Goal: Navigation & Orientation: Understand site structure

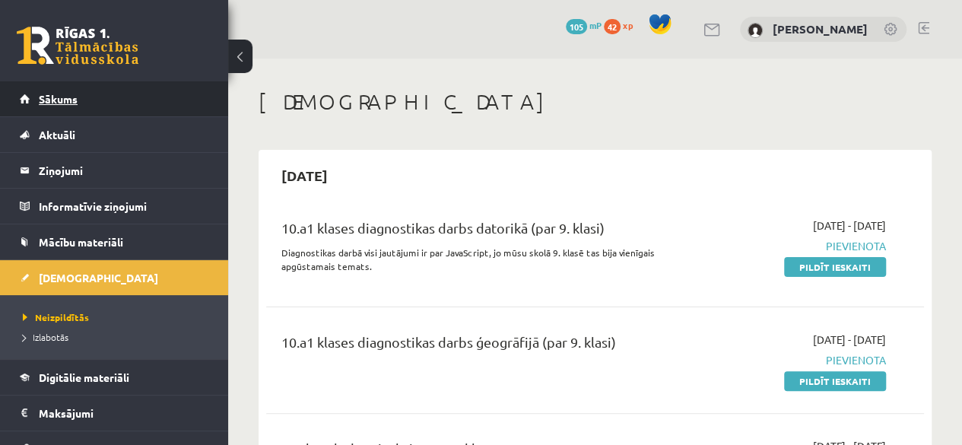
click at [191, 104] on link "Sākums" at bounding box center [114, 98] width 189 height 35
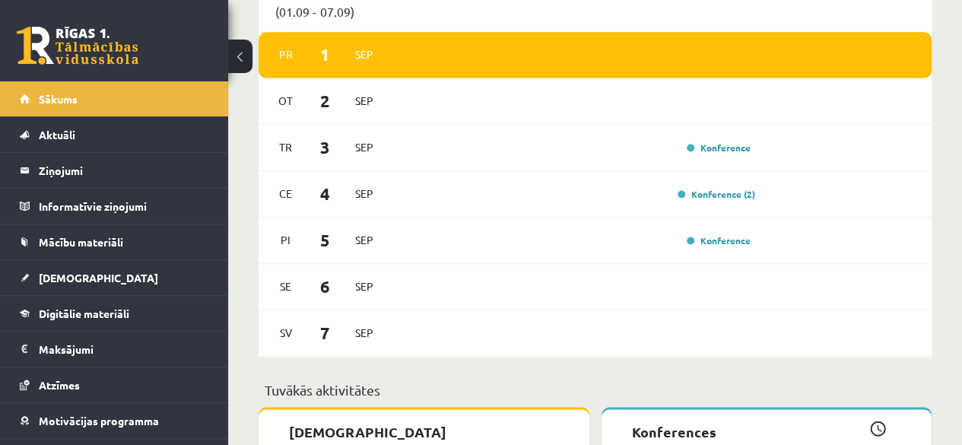
scroll to position [1007, 0]
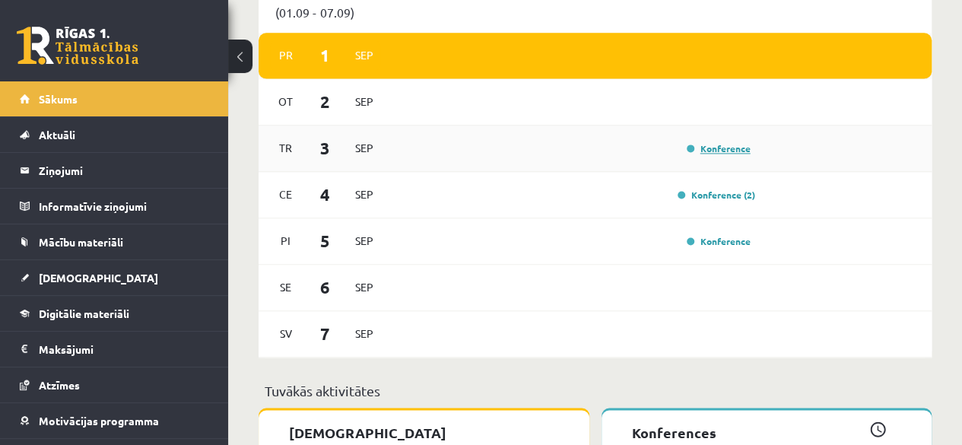
click at [721, 154] on link "Konference" at bounding box center [718, 148] width 64 height 12
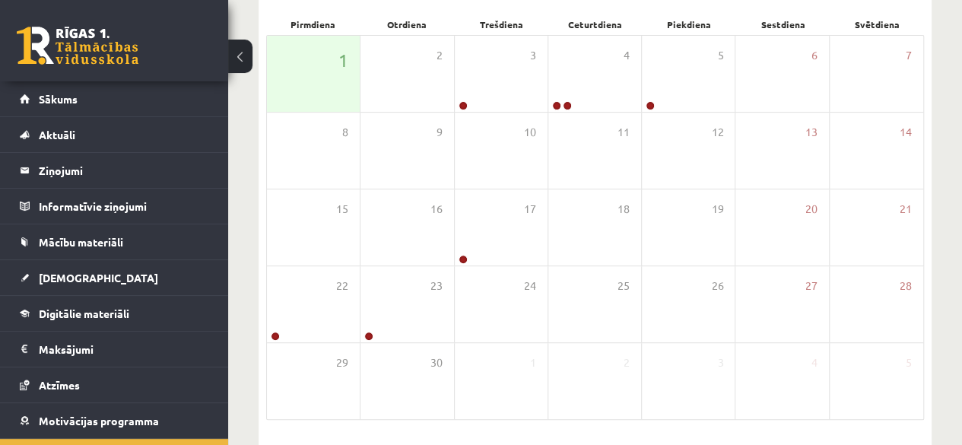
scroll to position [163, 0]
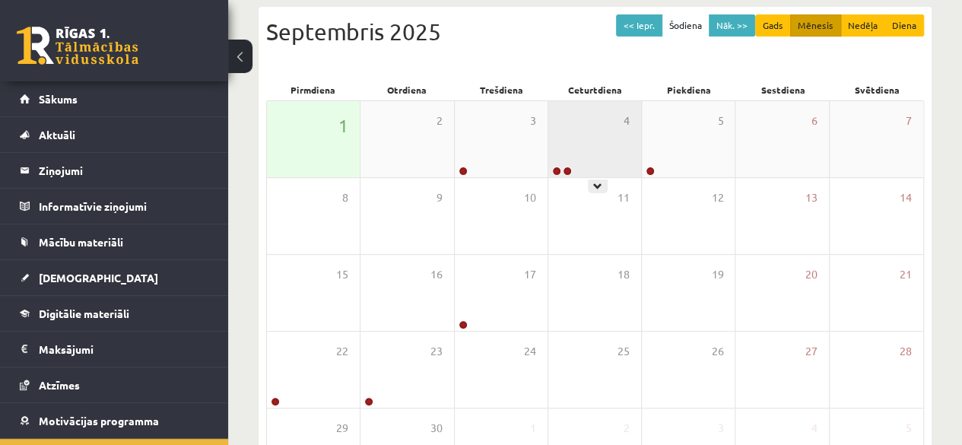
click at [594, 173] on div "4" at bounding box center [594, 139] width 93 height 76
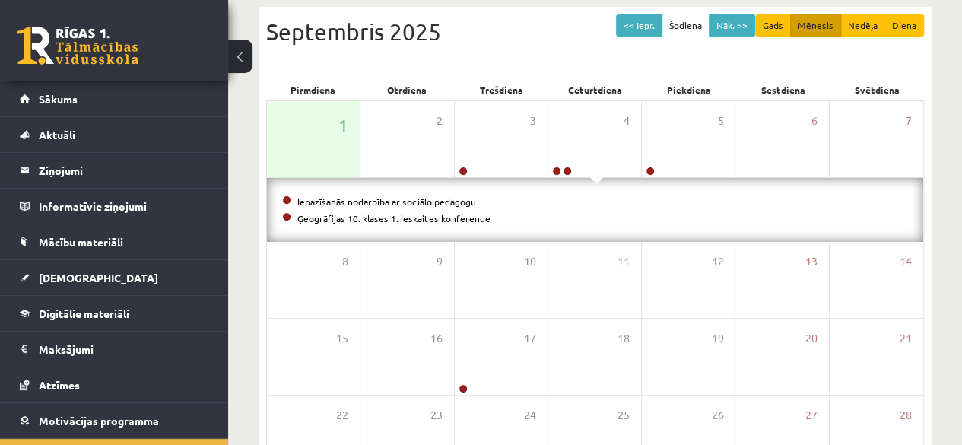
drag, startPoint x: 594, startPoint y: 173, endPoint x: 578, endPoint y: 201, distance: 32.3
click at [578, 201] on div "1 2 3 4 5 6 7 Iepazīšanās nodarbība ar sociālo pedagogu Ģeogrāfijas 10. klases …" at bounding box center [594, 324] width 657 height 448
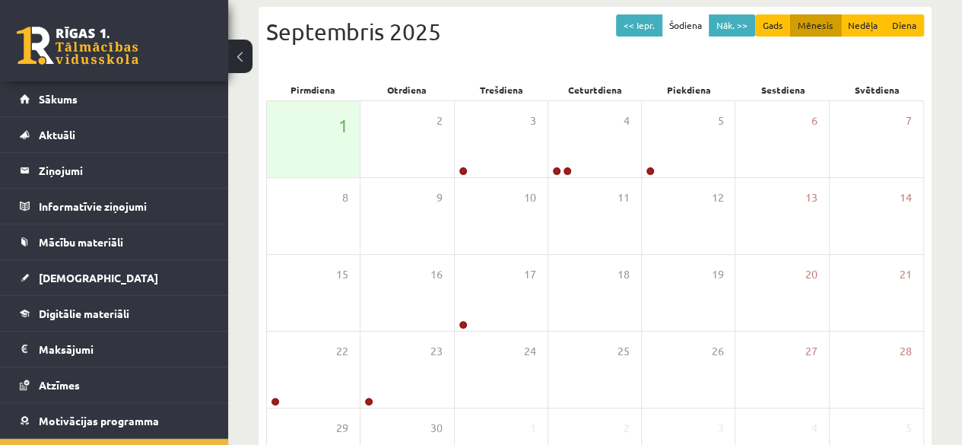
click at [578, 201] on div "11" at bounding box center [594, 216] width 93 height 76
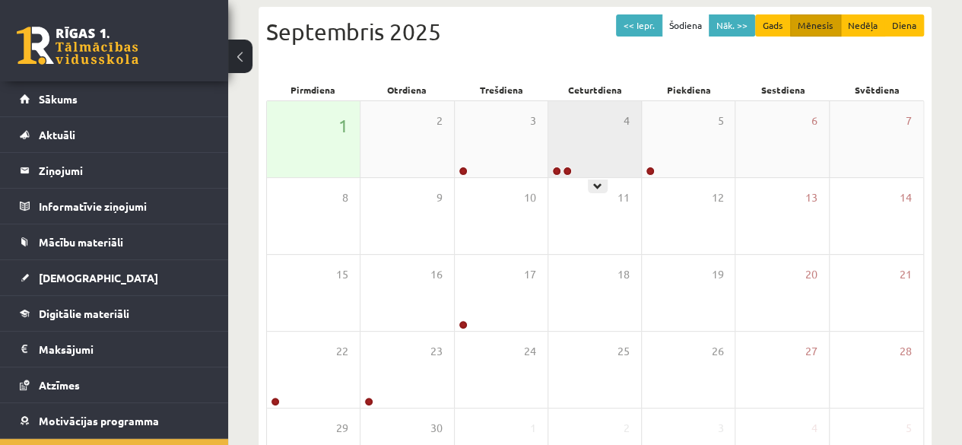
click at [599, 170] on div "4" at bounding box center [594, 139] width 93 height 76
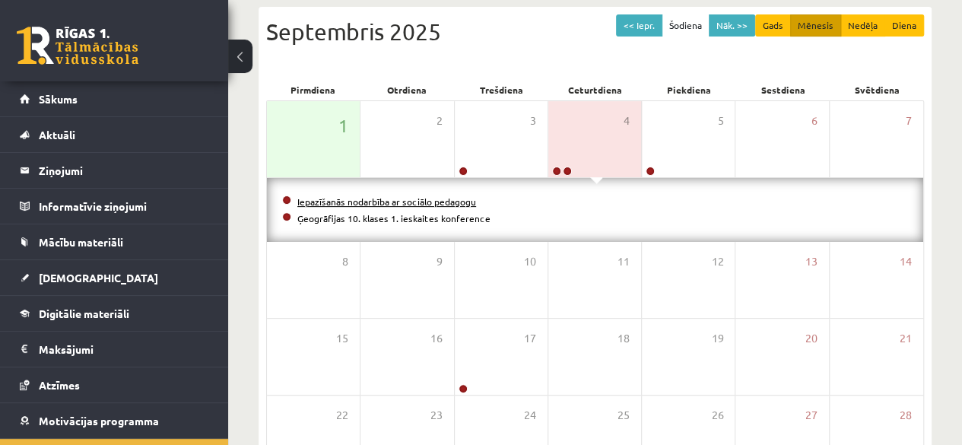
click at [446, 203] on link "Iepazīšanās nodarbība ar sociālo pedagogu" at bounding box center [386, 201] width 179 height 12
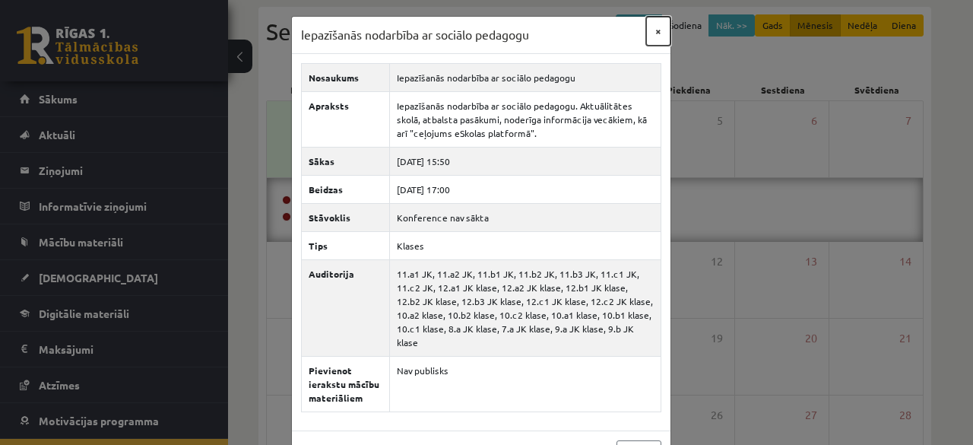
click at [660, 28] on button "×" at bounding box center [658, 31] width 24 height 29
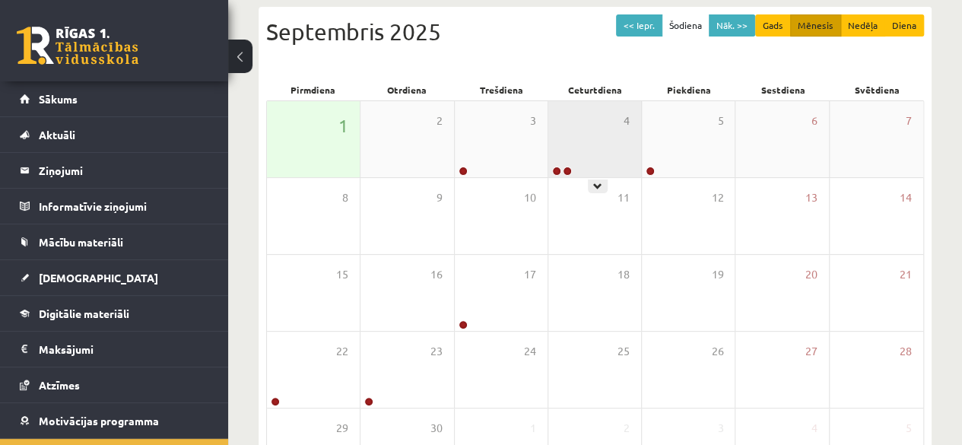
click at [587, 168] on div "4" at bounding box center [594, 139] width 93 height 76
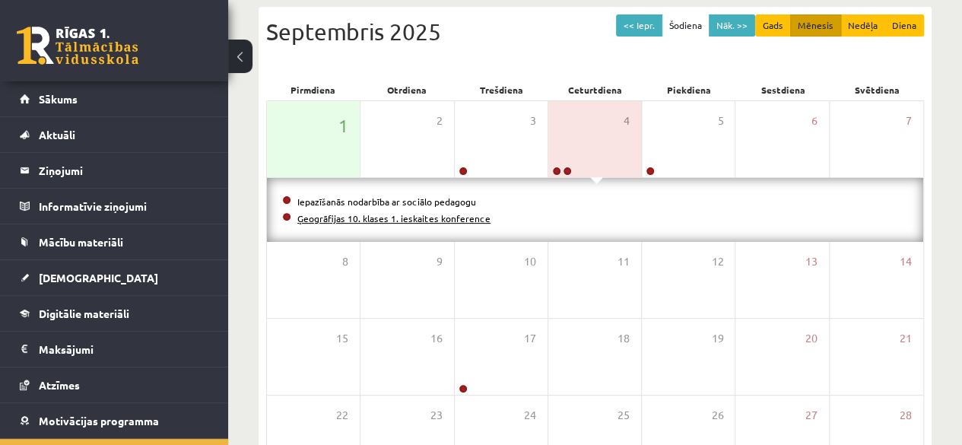
click at [366, 217] on link "Ģeogrāfijas 10. klases 1. ieskaites konference" at bounding box center [393, 218] width 193 height 12
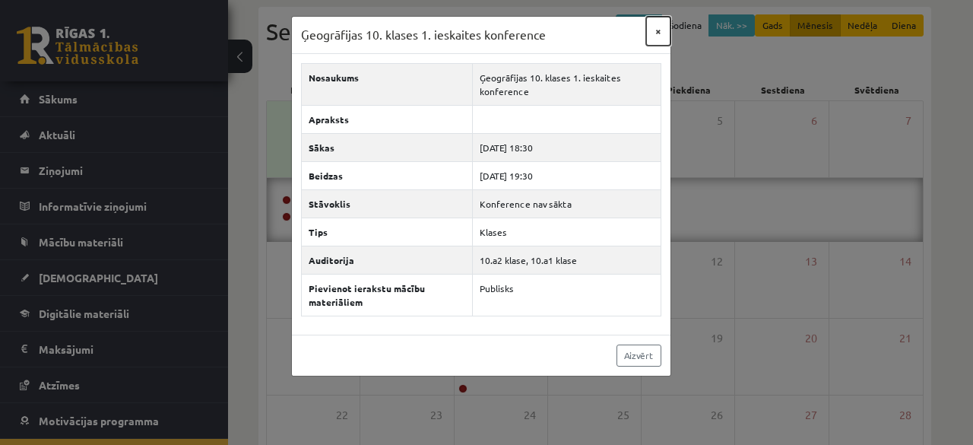
click at [655, 31] on button "×" at bounding box center [658, 31] width 24 height 29
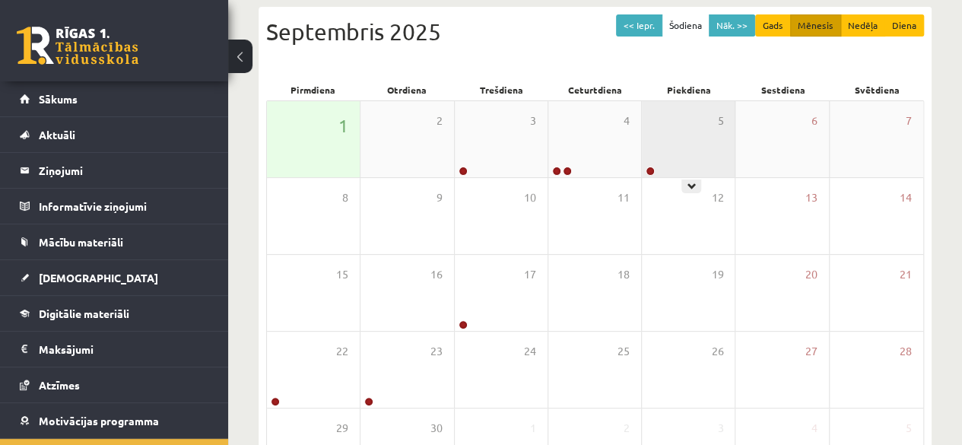
click at [661, 155] on div "5" at bounding box center [688, 139] width 93 height 76
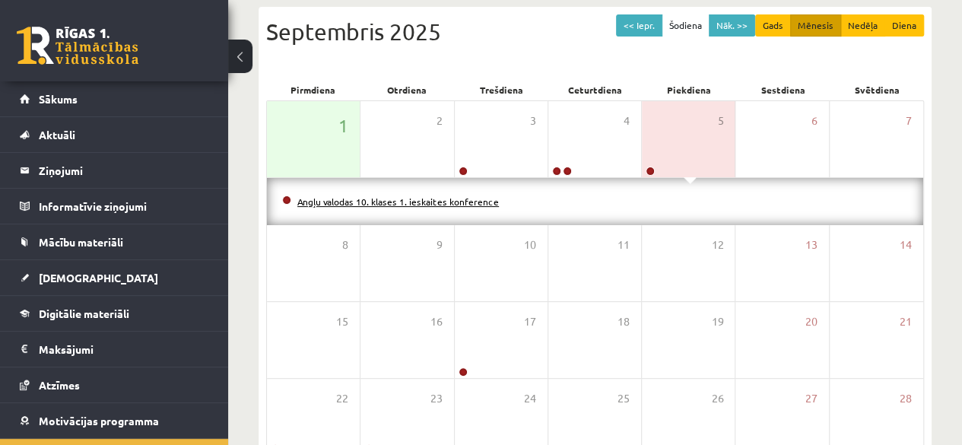
click at [464, 201] on link "Angļu valodas 10. klases 1. ieskaites konference" at bounding box center [397, 201] width 201 height 12
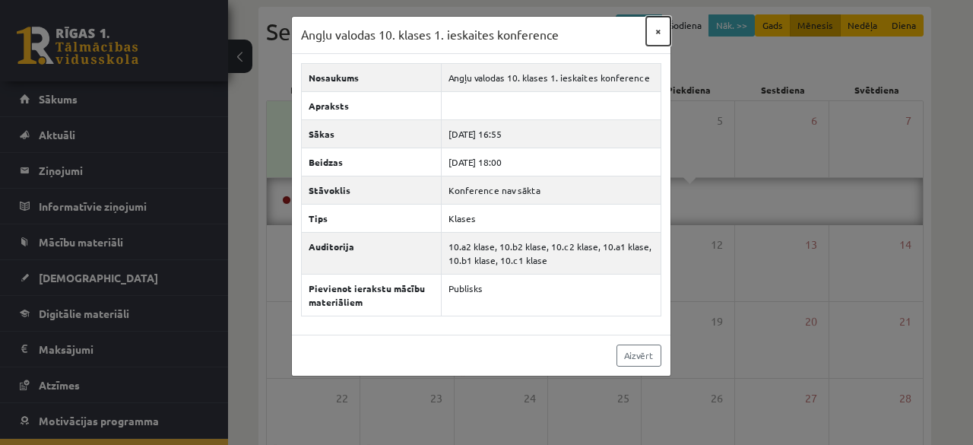
click at [660, 30] on button "×" at bounding box center [658, 31] width 24 height 29
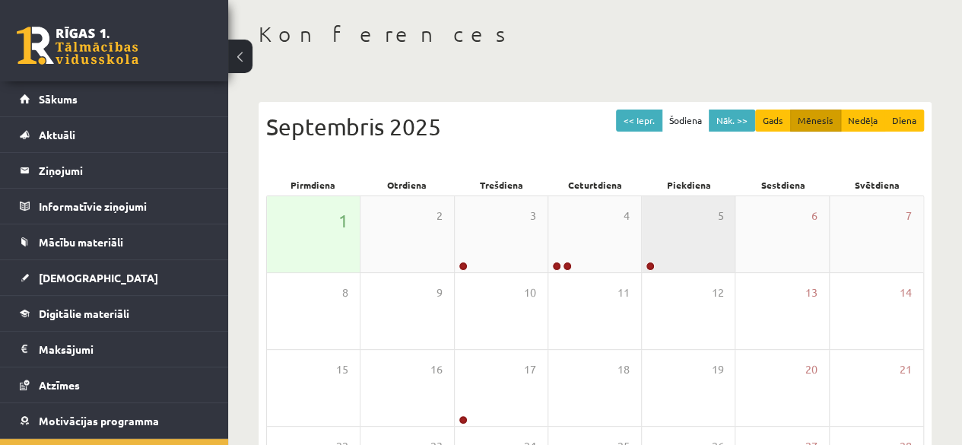
scroll to position [61, 0]
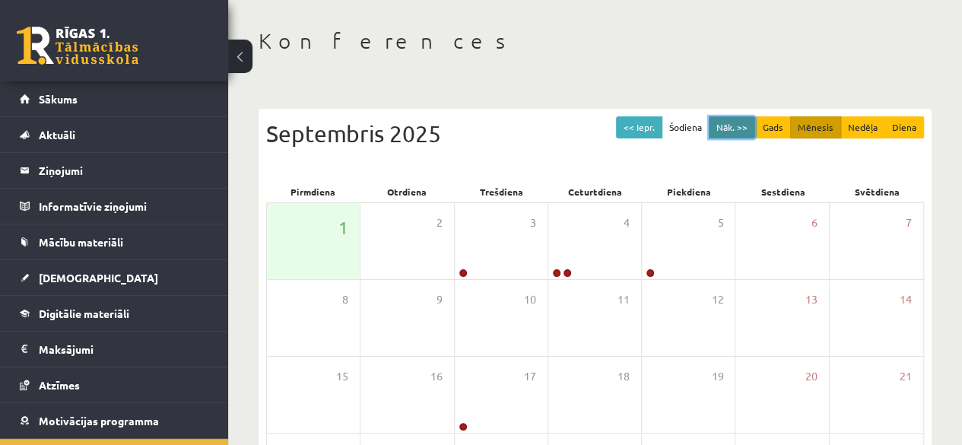
click at [725, 129] on button "Nāk. >>" at bounding box center [731, 127] width 46 height 22
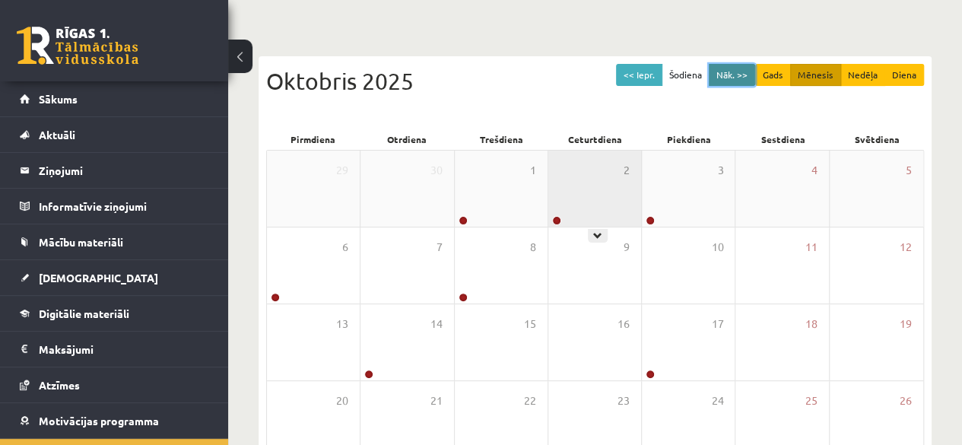
scroll to position [89, 0]
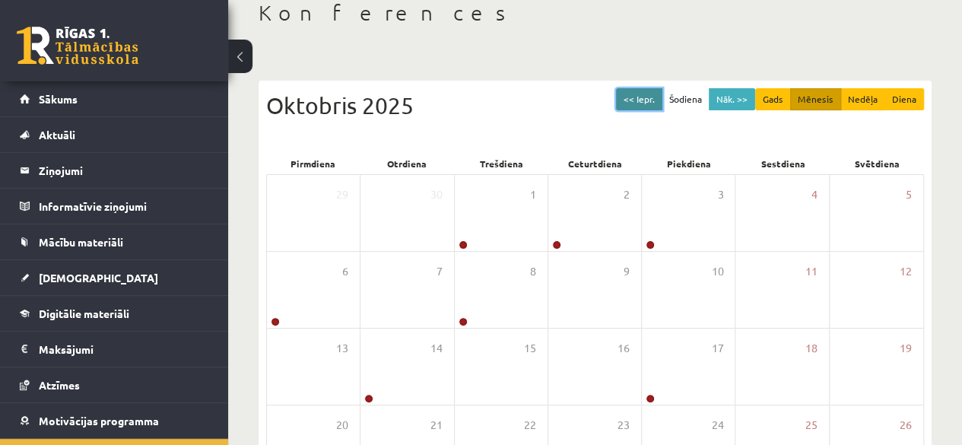
click at [652, 92] on button "<< Iepr." at bounding box center [639, 99] width 46 height 22
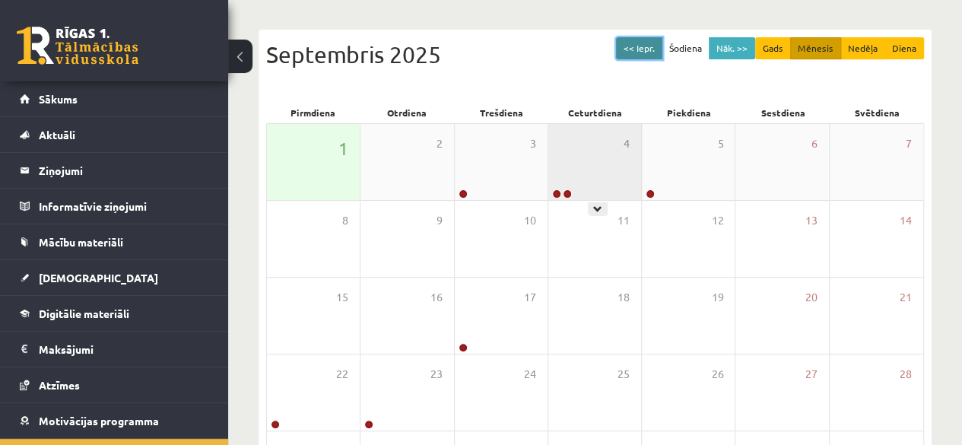
scroll to position [138, 0]
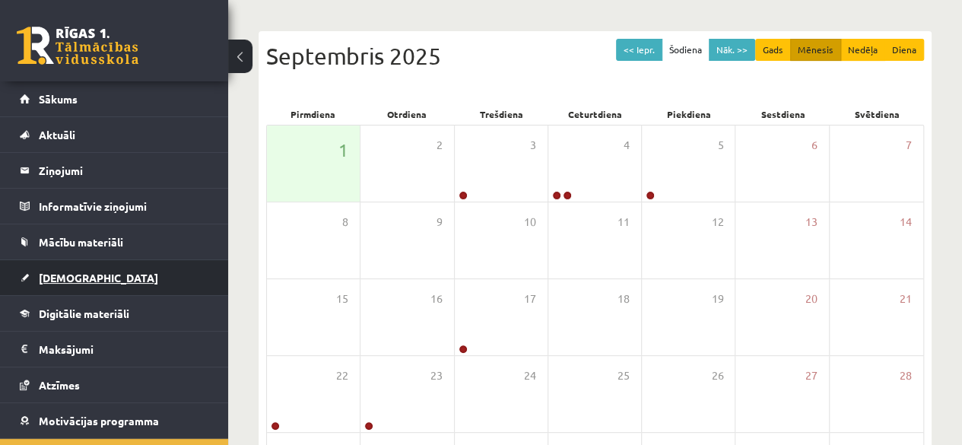
click at [84, 273] on span "[DEMOGRAPHIC_DATA]" at bounding box center [98, 278] width 119 height 14
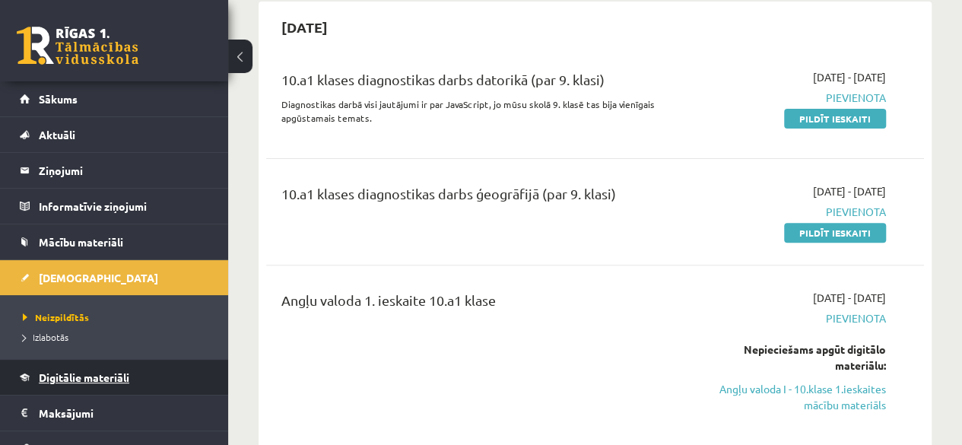
scroll to position [125, 0]
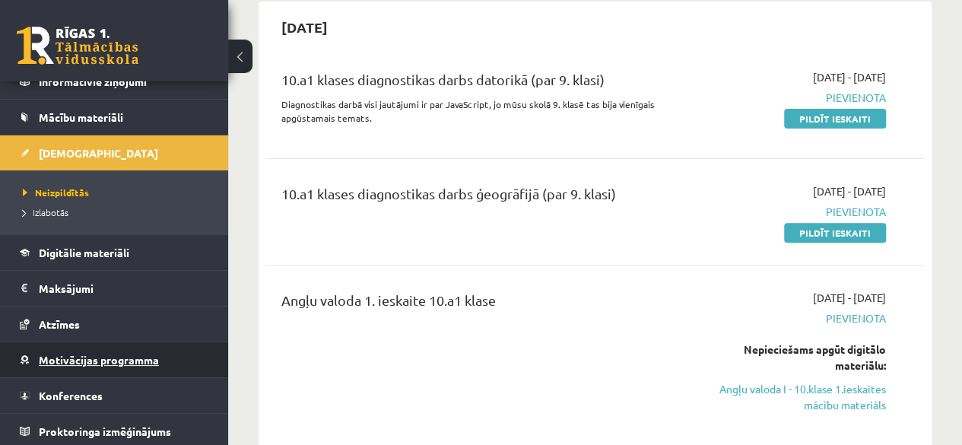
click at [119, 354] on span "Motivācijas programma" at bounding box center [99, 360] width 120 height 14
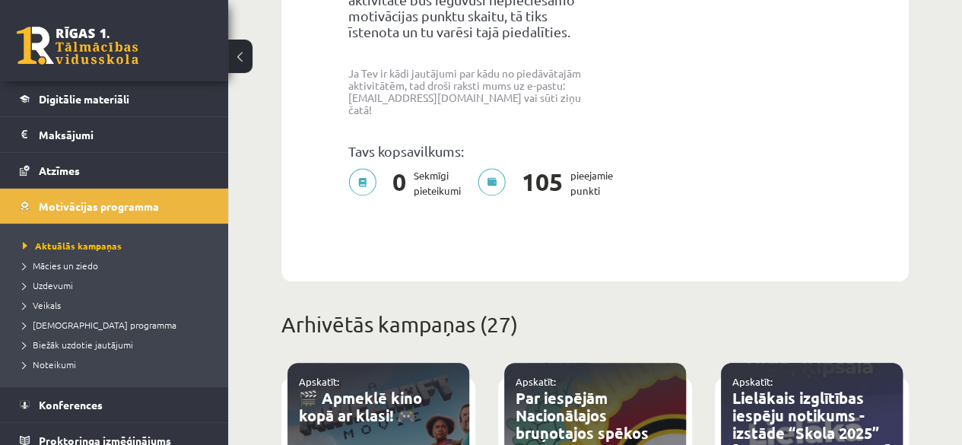
scroll to position [223, 0]
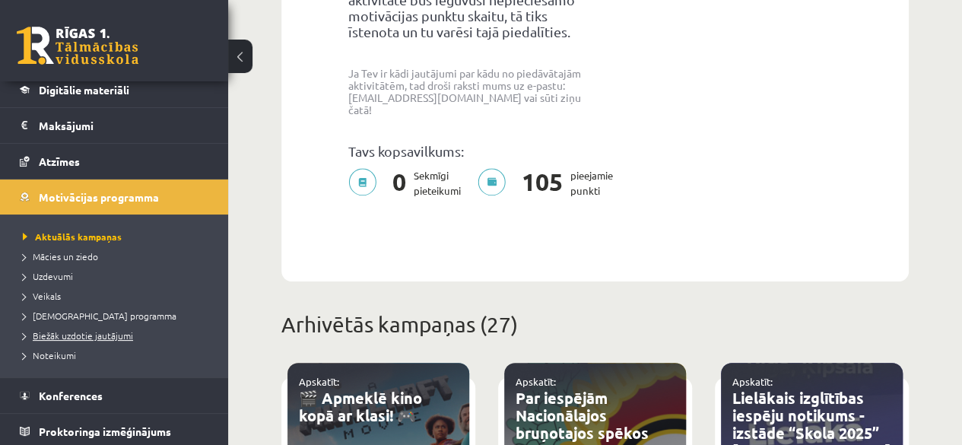
click at [119, 334] on span "Biežāk uzdotie jautājumi" at bounding box center [78, 335] width 110 height 12
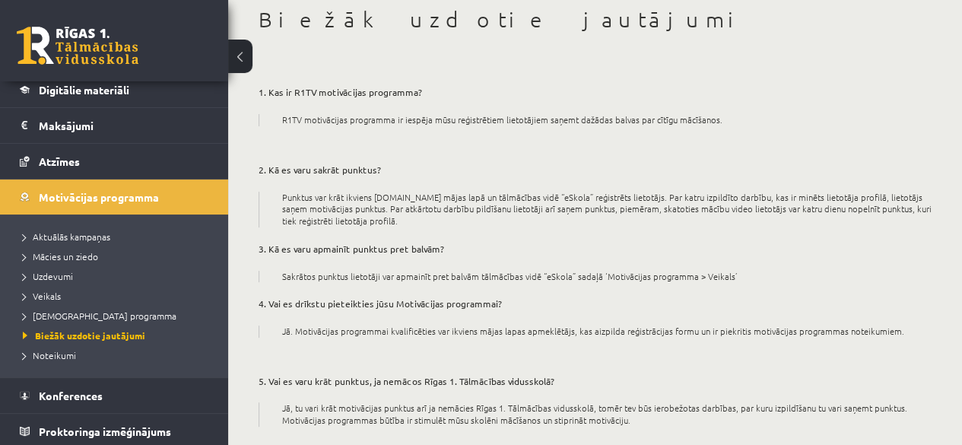
scroll to position [84, 0]
click at [63, 270] on span "Uzdevumi" at bounding box center [48, 276] width 50 height 12
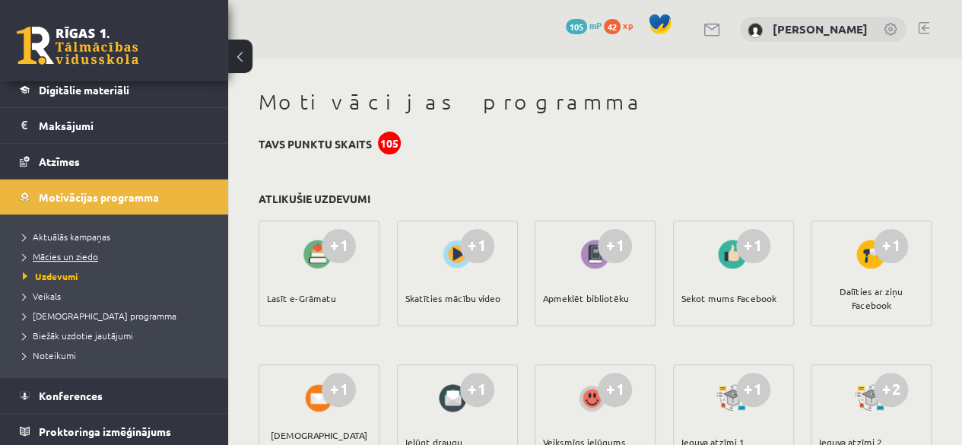
click at [97, 251] on link "Mācies un ziedo" at bounding box center [118, 256] width 190 height 14
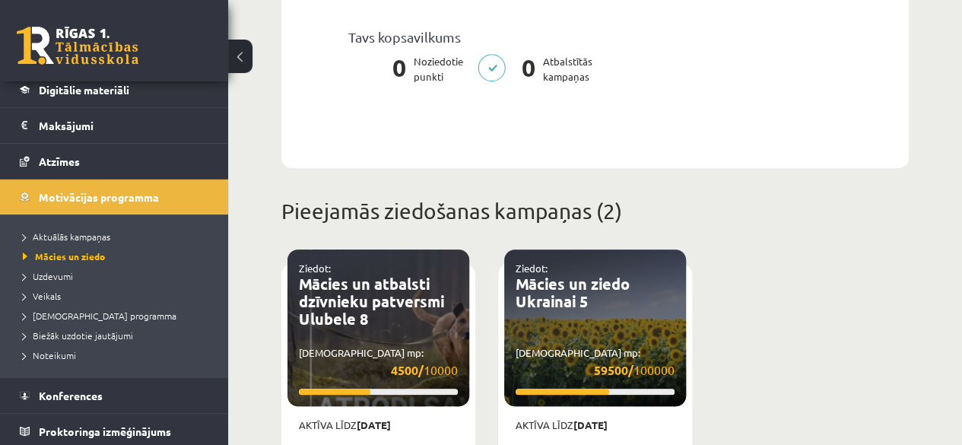
scroll to position [417, 0]
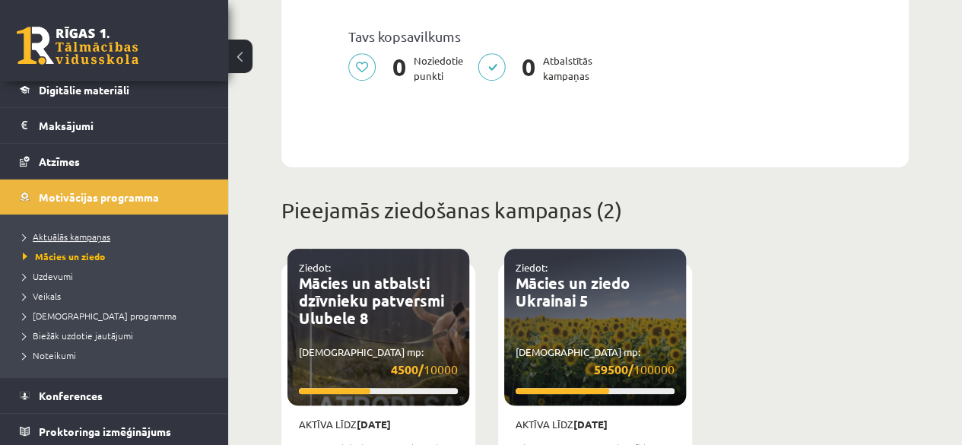
click at [93, 234] on span "Aktuālās kampaņas" at bounding box center [66, 236] width 87 height 12
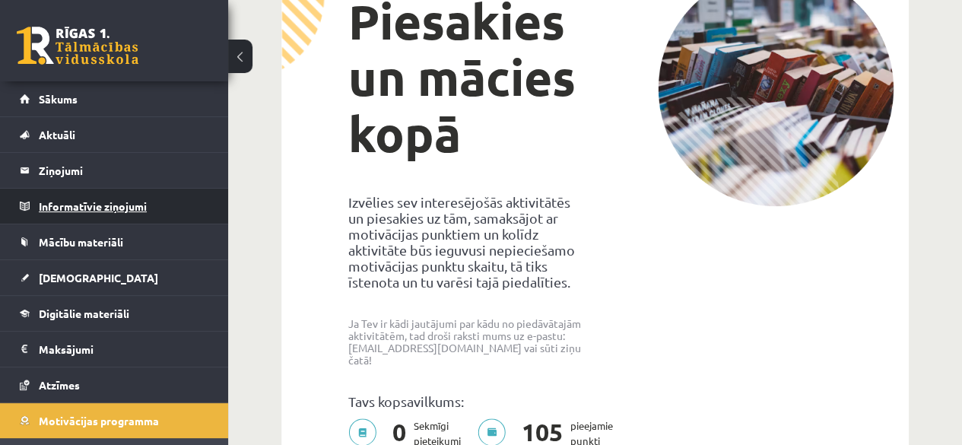
click at [106, 214] on legend "Informatīvie ziņojumi 0" at bounding box center [124, 206] width 170 height 35
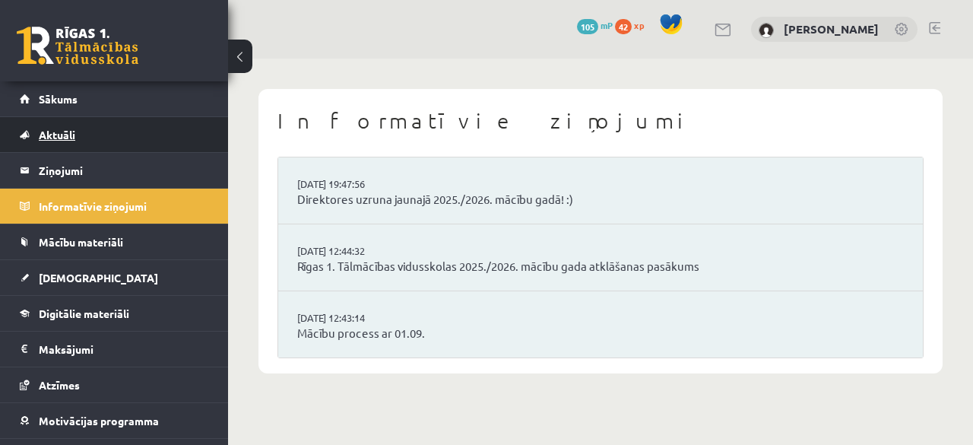
click at [117, 138] on link "Aktuāli" at bounding box center [114, 134] width 189 height 35
